Goal: Find specific page/section: Find specific page/section

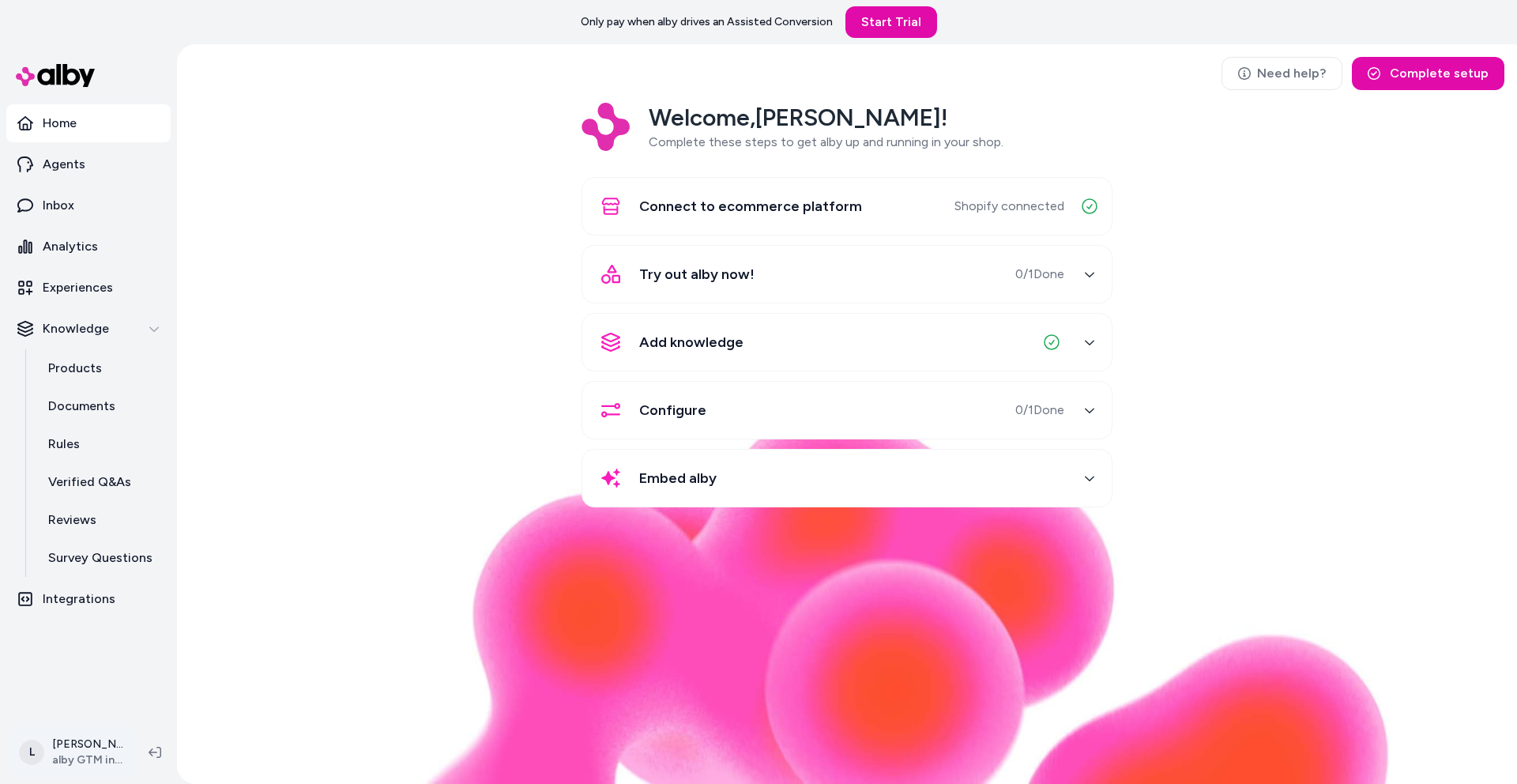
click at [89, 744] on html "Only pay when alby drives an Assisted Conversion Start Trial Home Agents Inbox …" at bounding box center [758, 392] width 1517 height 784
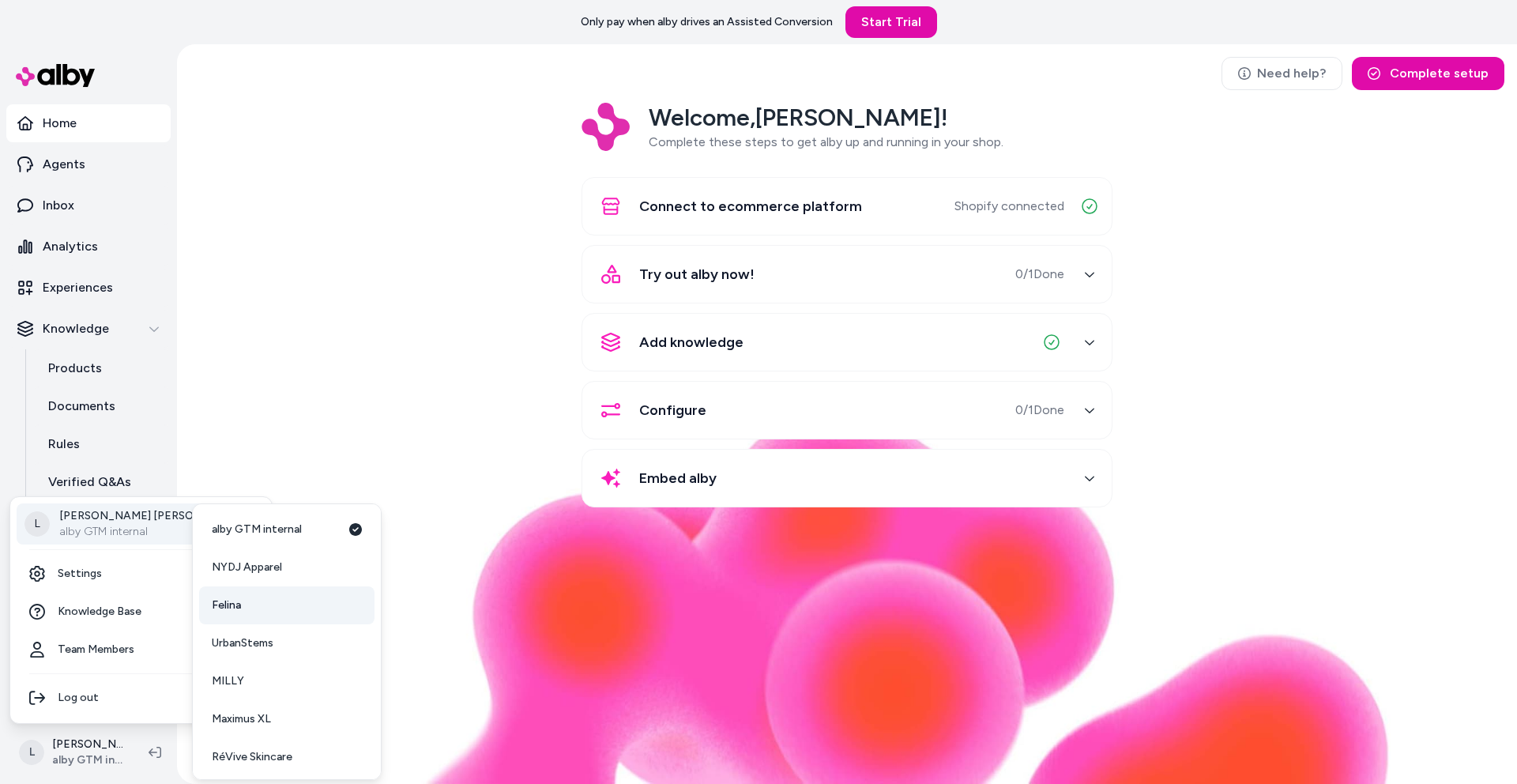
click at [286, 610] on link "Felina" at bounding box center [287, 605] width 176 height 38
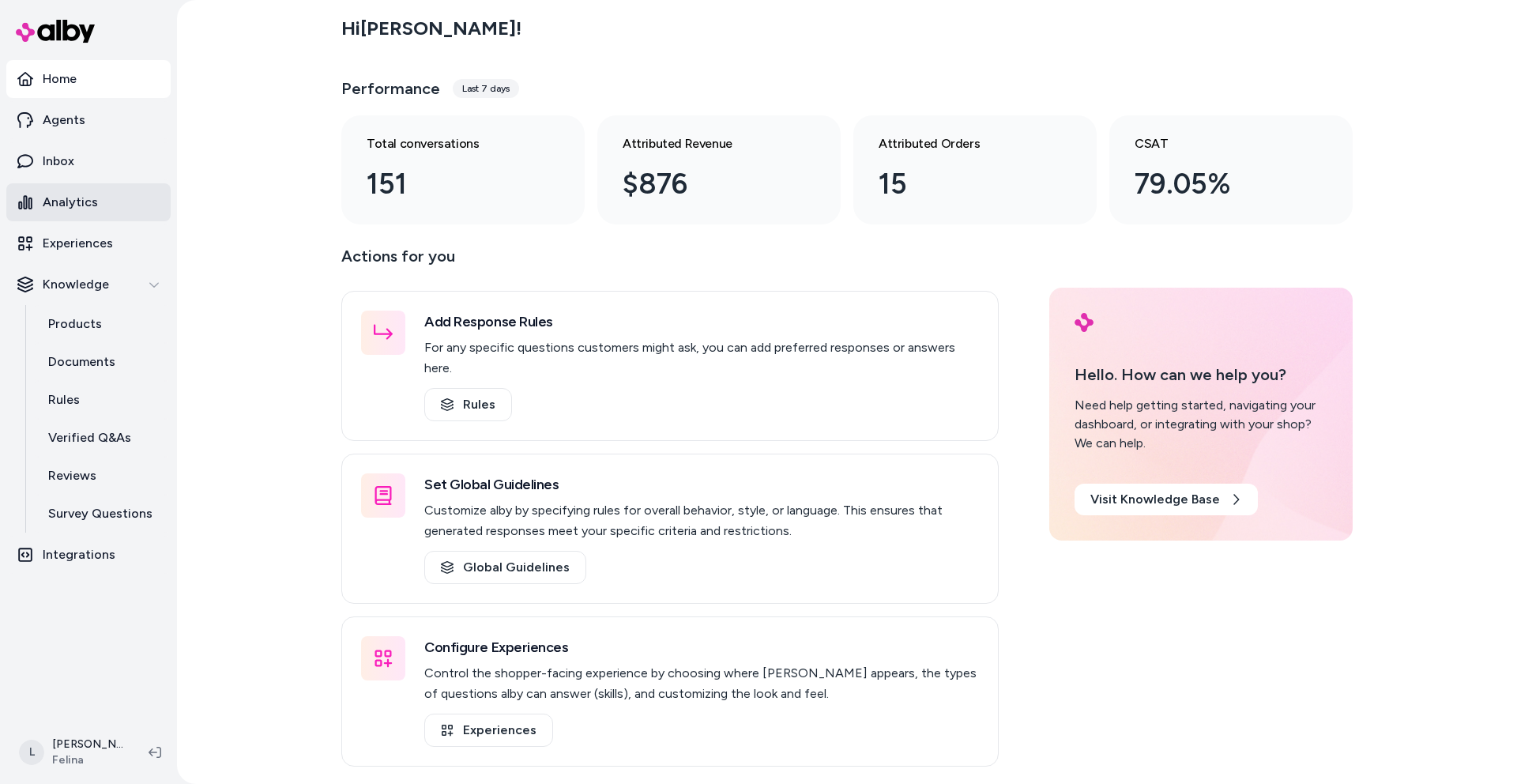
click at [72, 203] on p "Analytics" at bounding box center [71, 202] width 56 height 19
